Goal: Task Accomplishment & Management: Manage account settings

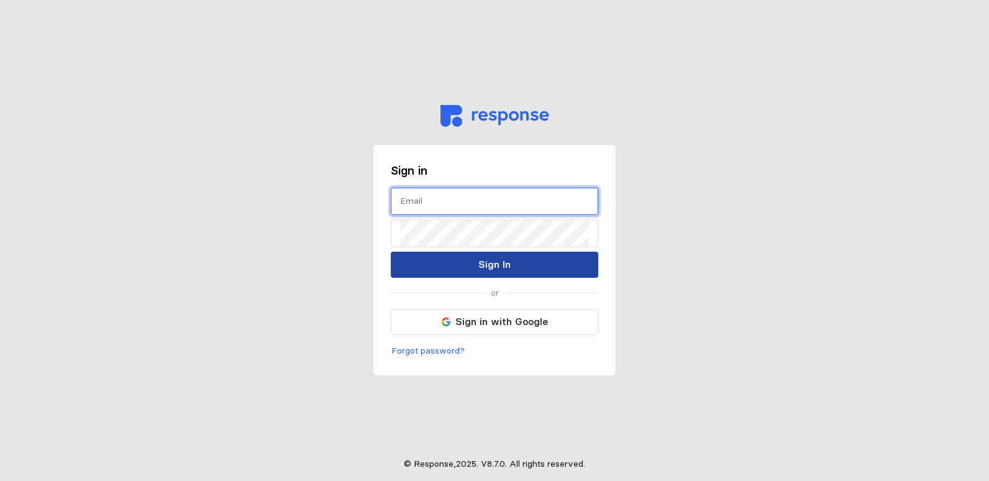
type input "[EMAIL_ADDRESS][DOMAIN_NAME]"
click at [513, 269] on button "Sign In" at bounding box center [495, 265] width 208 height 26
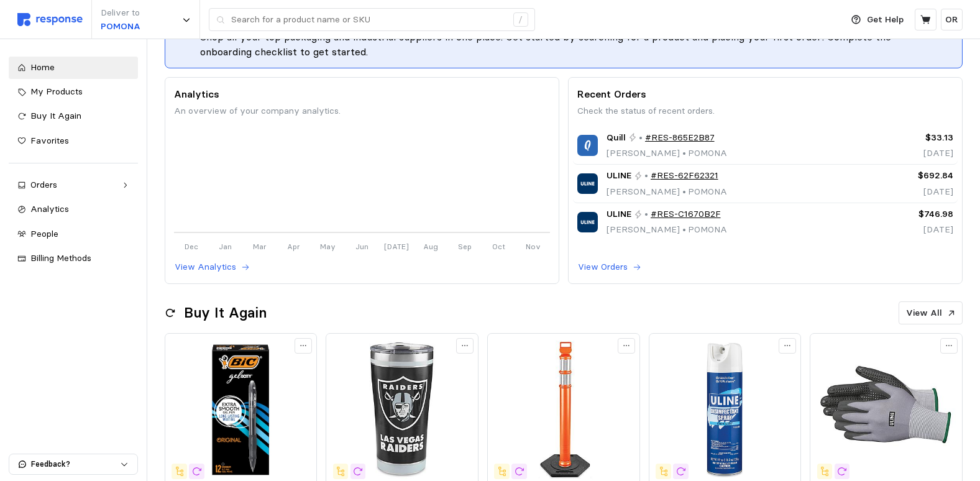
scroll to position [124, 0]
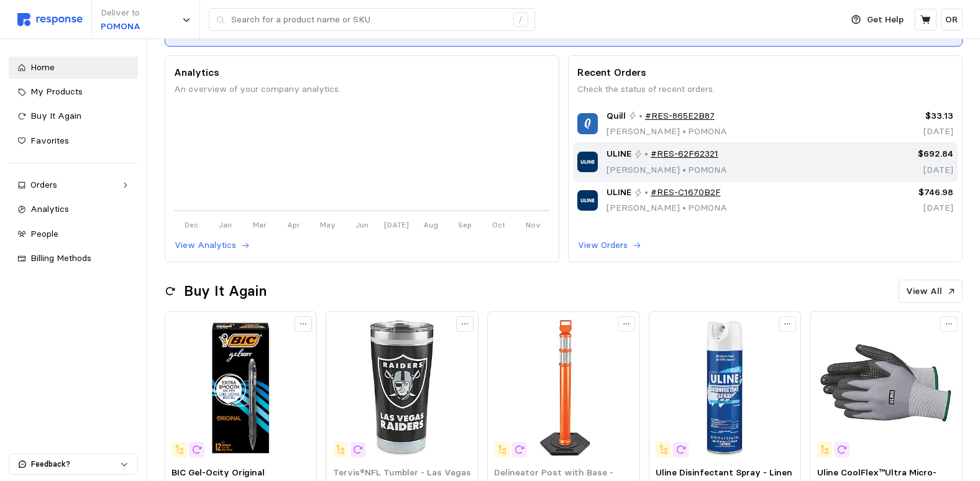
click at [715, 152] on link "#RES-62F62321" at bounding box center [685, 154] width 68 height 14
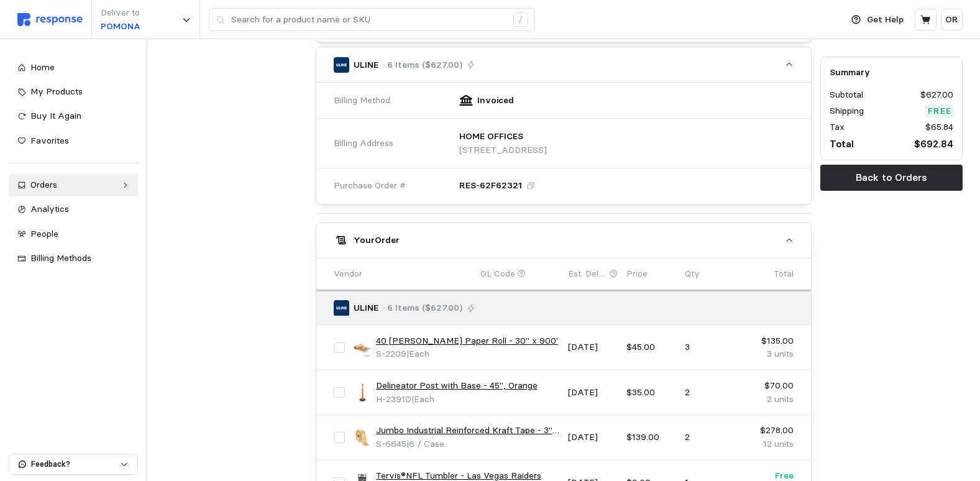
scroll to position [186, 0]
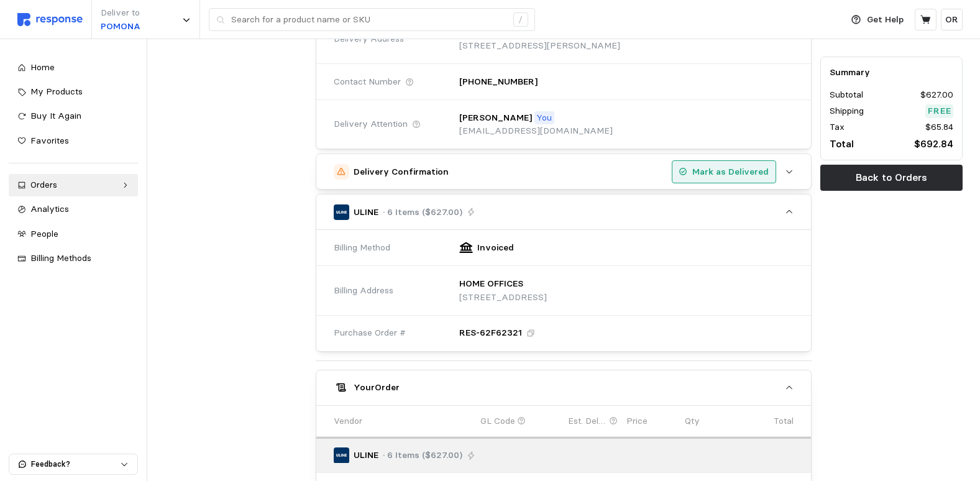
click at [723, 168] on p "Mark as Delivered" at bounding box center [730, 172] width 76 height 14
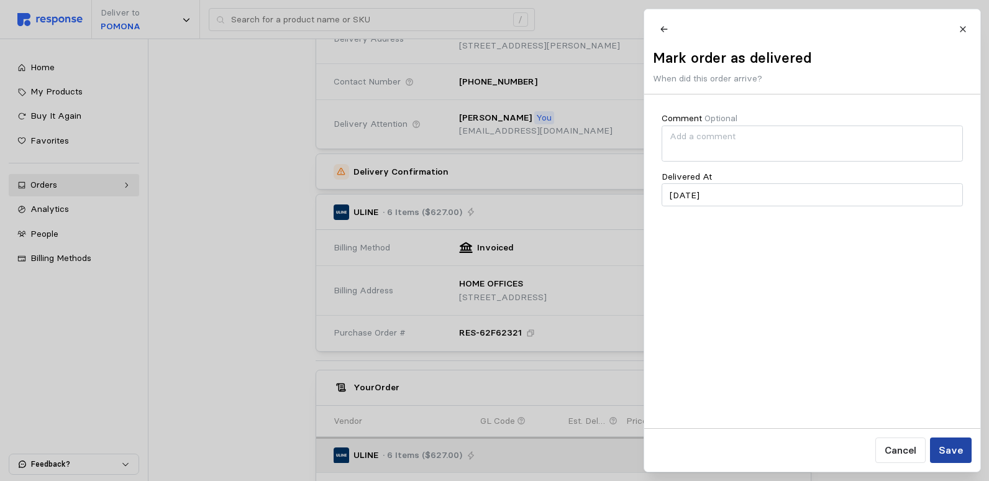
click at [962, 457] on p "Save" at bounding box center [951, 451] width 24 height 16
